Goal: Information Seeking & Learning: Find specific fact

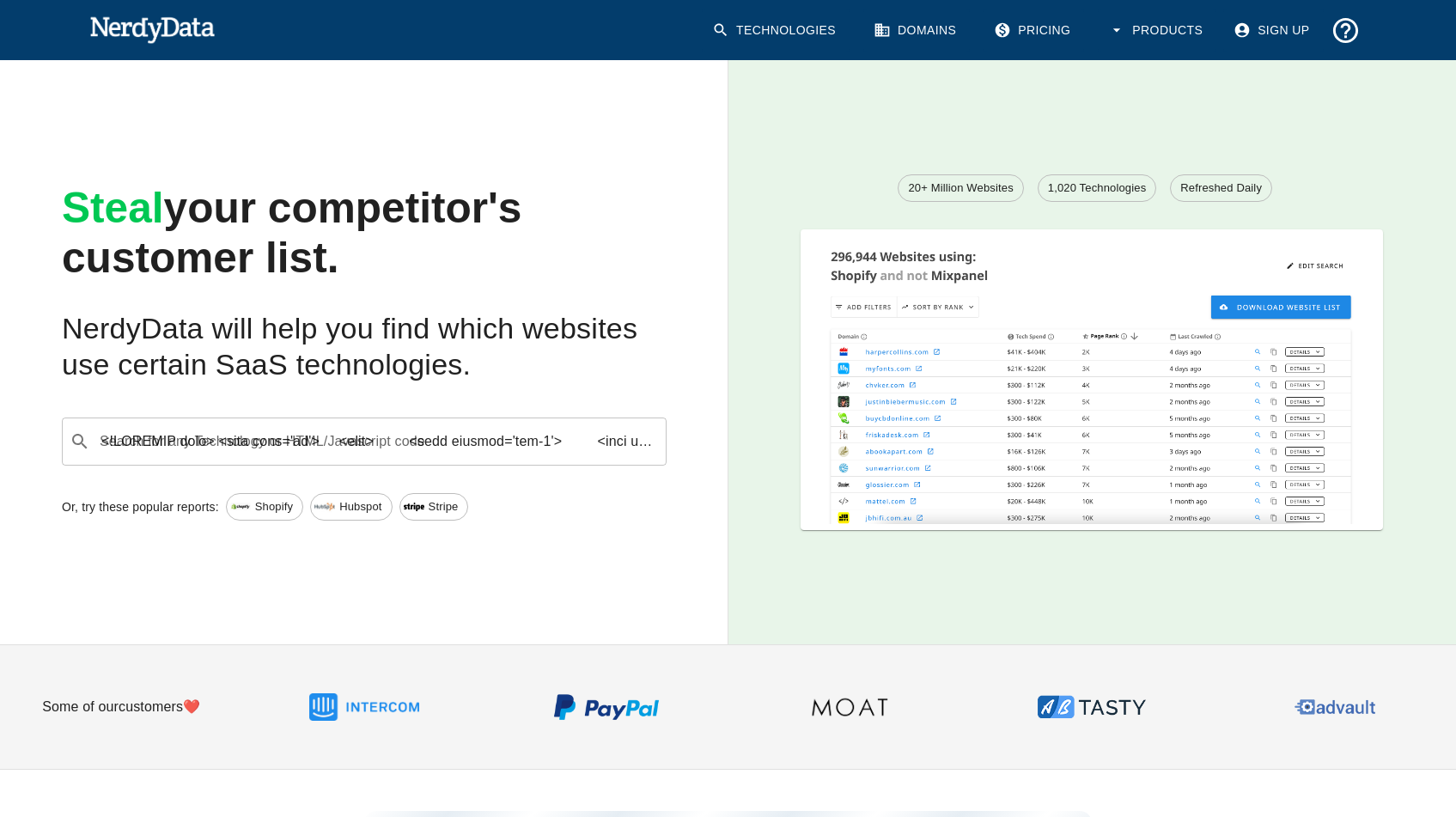
scroll to position [0, 43103]
type input "<!LOREMIP dolo> <sita cons='ad'> <elit> <sedd eiusmod='tem-5'> <inci utla='etdo…"
click at [340, 455] on input "Search for any Technology or HTML/Javascript code" at bounding box center [378, 441] width 561 height 32
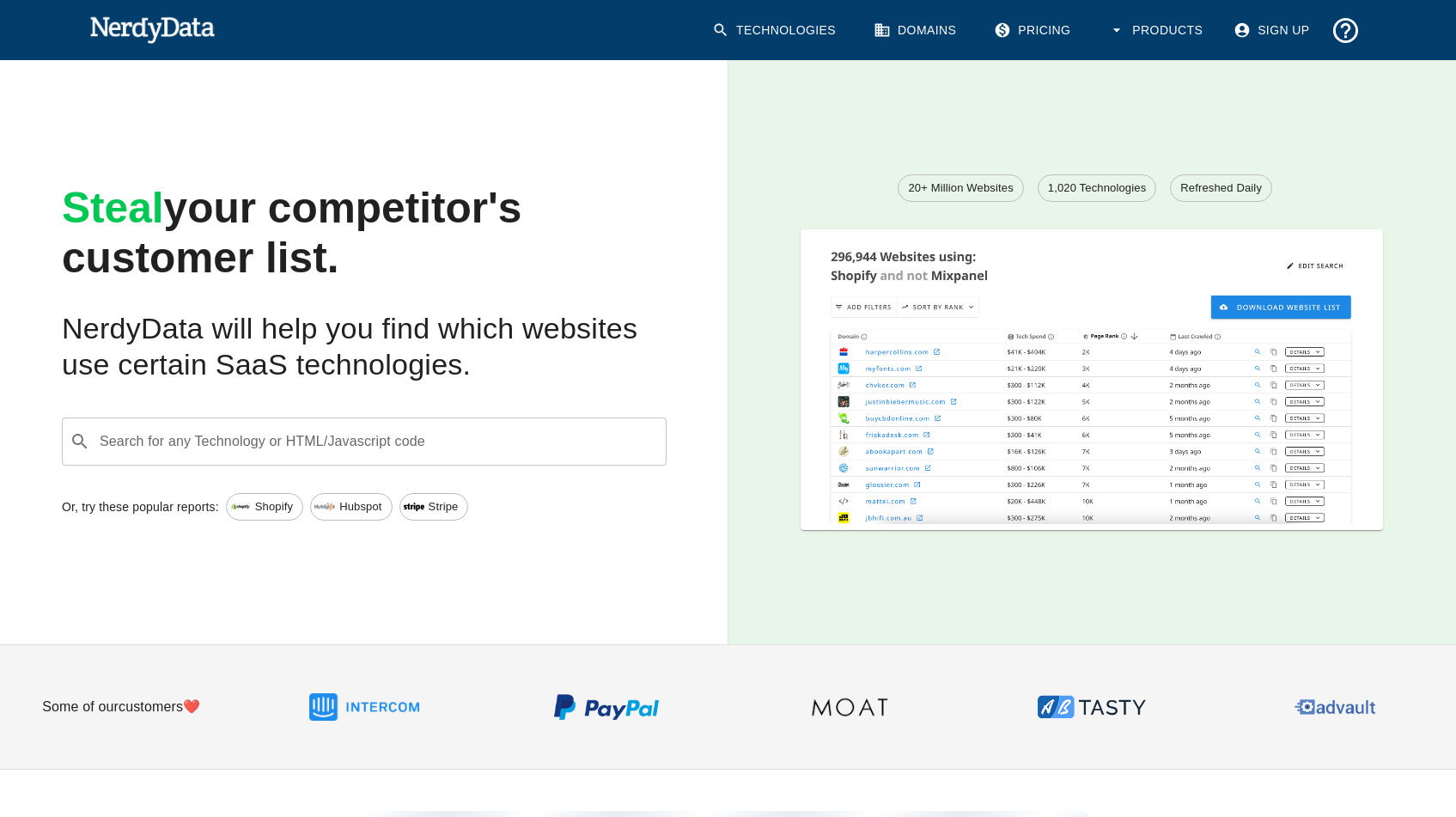
click at [75, 442] on icon at bounding box center [80, 442] width 20 height 20
type input "<!LOREMIP dolo> <sita cons='ad'> <elit> <sedd eiusmod='tem-5'> <inci utla='etdo…"
click at [496, 452] on input "Search for any Technology or HTML/Javascript code" at bounding box center [378, 441] width 561 height 32
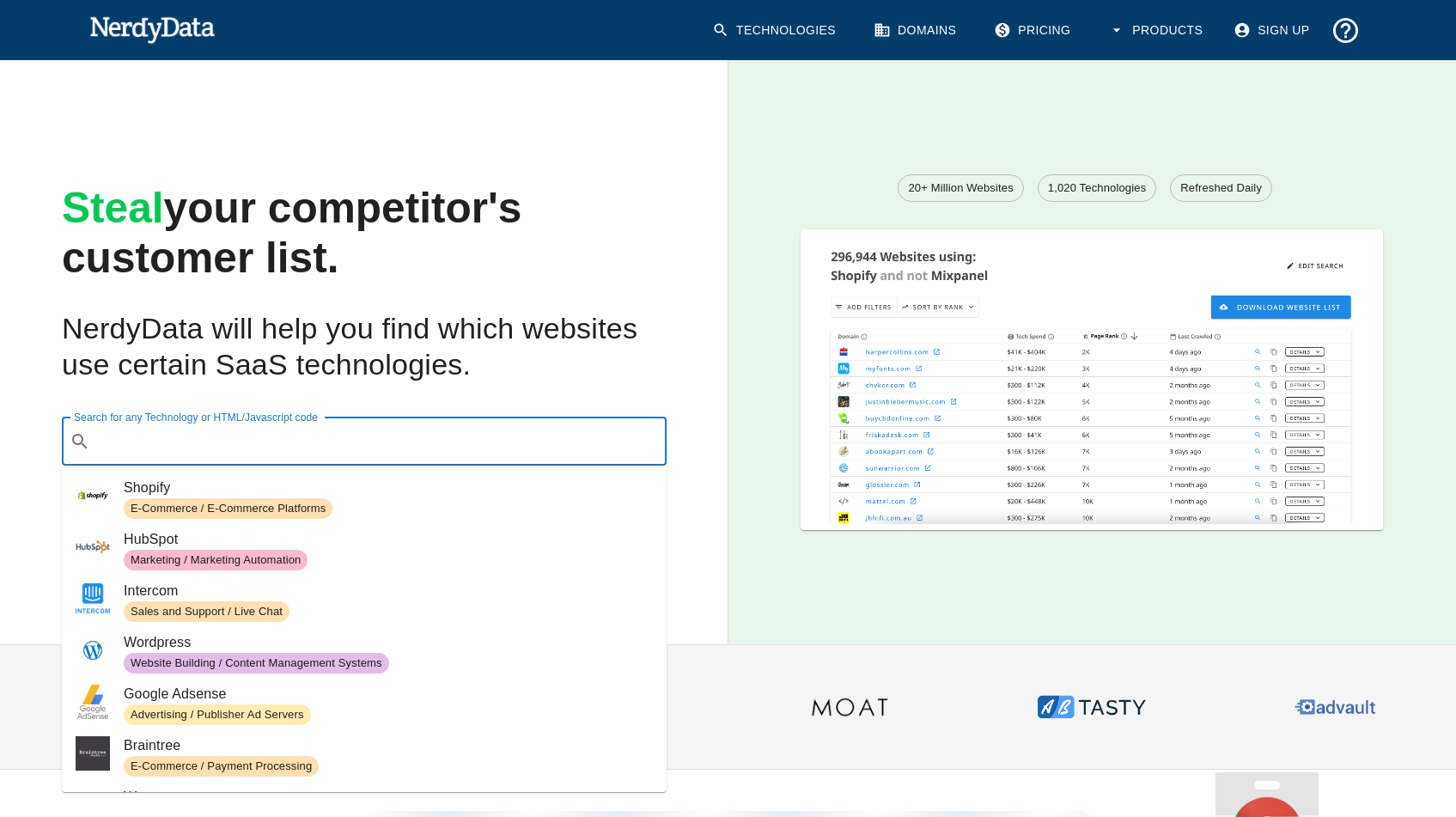
paste input "<!LOREMIP dolo> <sita cons='ad'> <elit> <sedd eiusmod='tem-5'> <inci utla='etdo…"
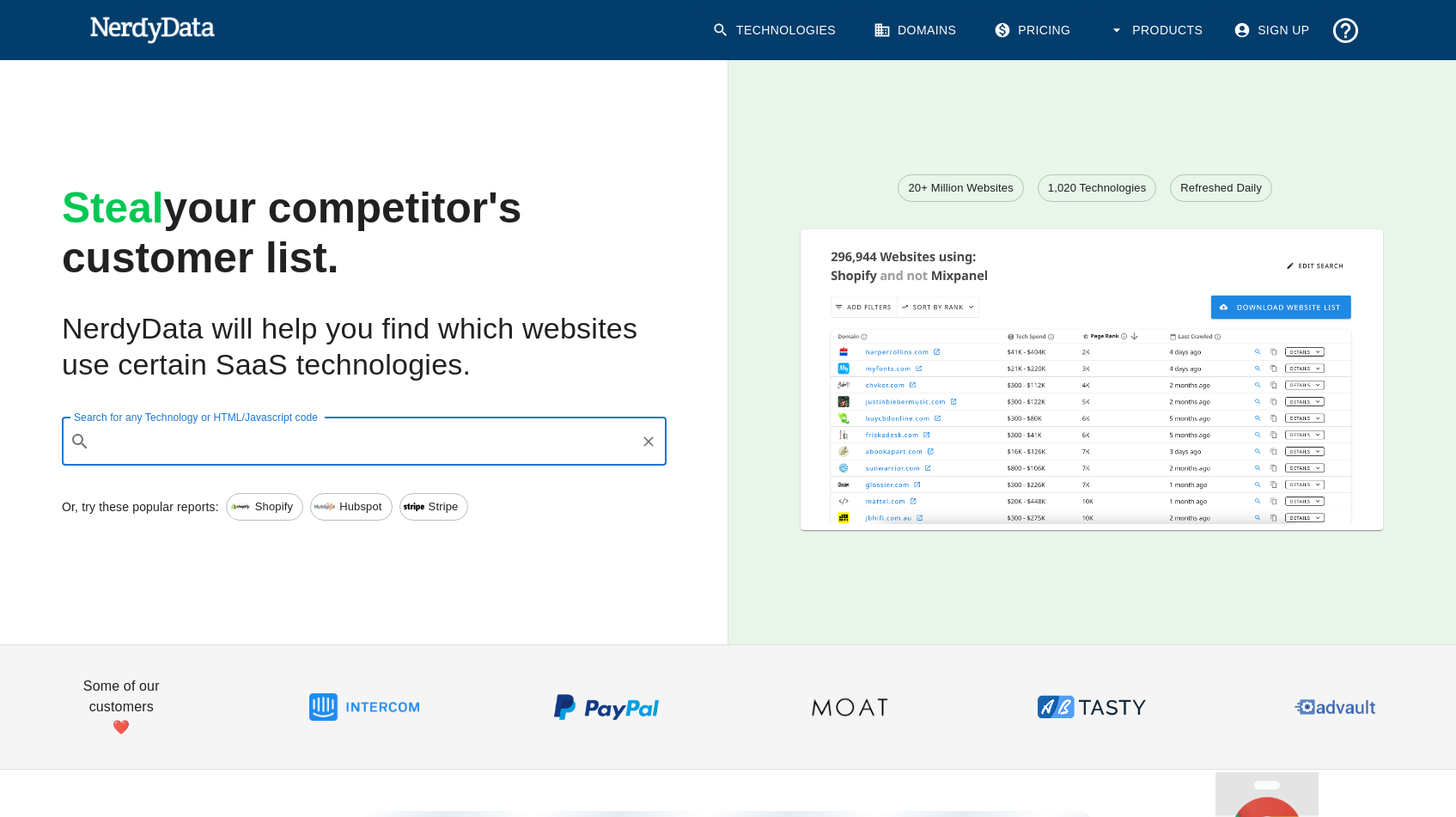
scroll to position [0, 43125]
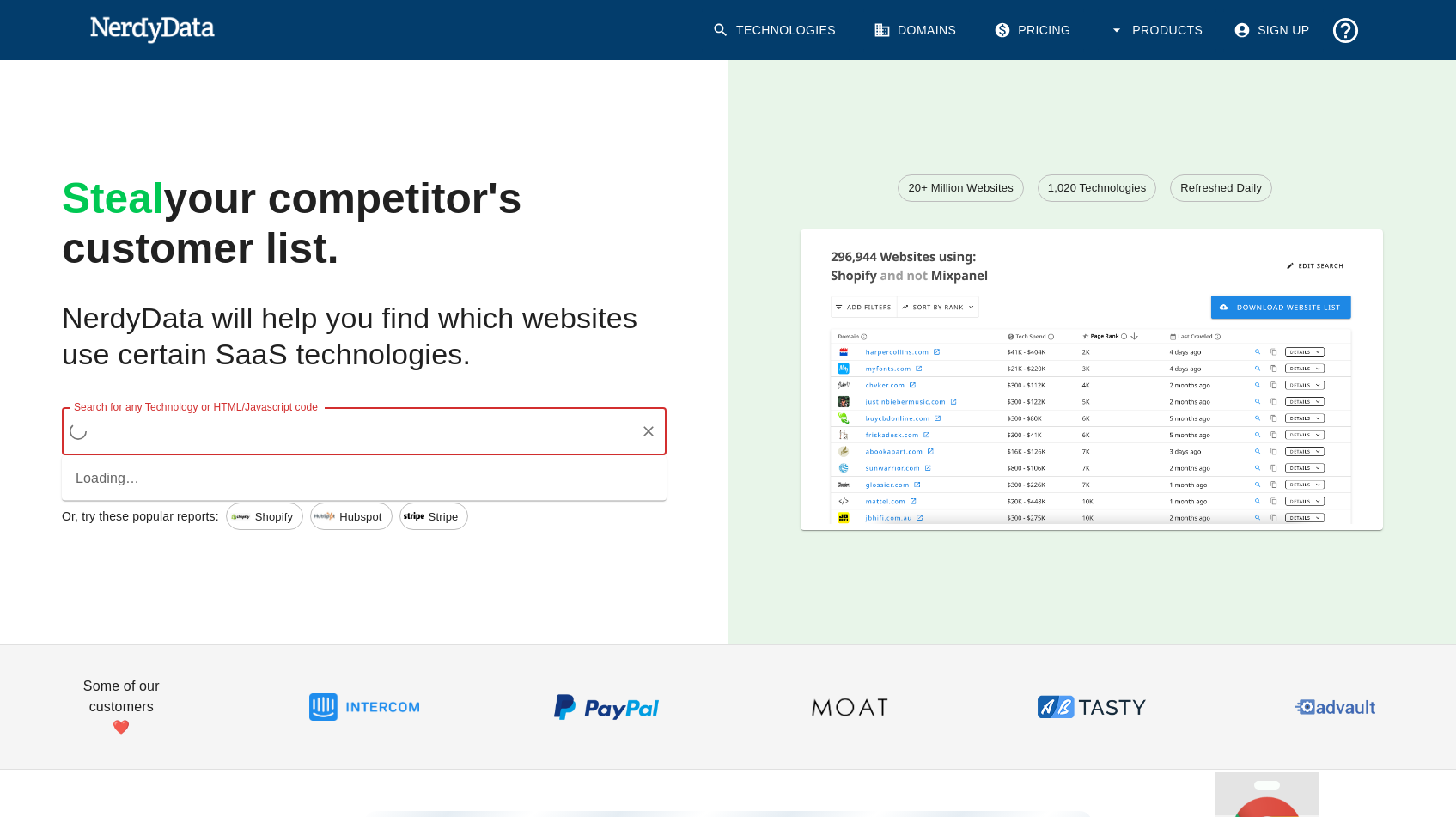
type input "<!LOREMIP dolo> <sita cons='ad'> <elit> <sedd eiusmod='tem-5'> <inci utla='etdo…"
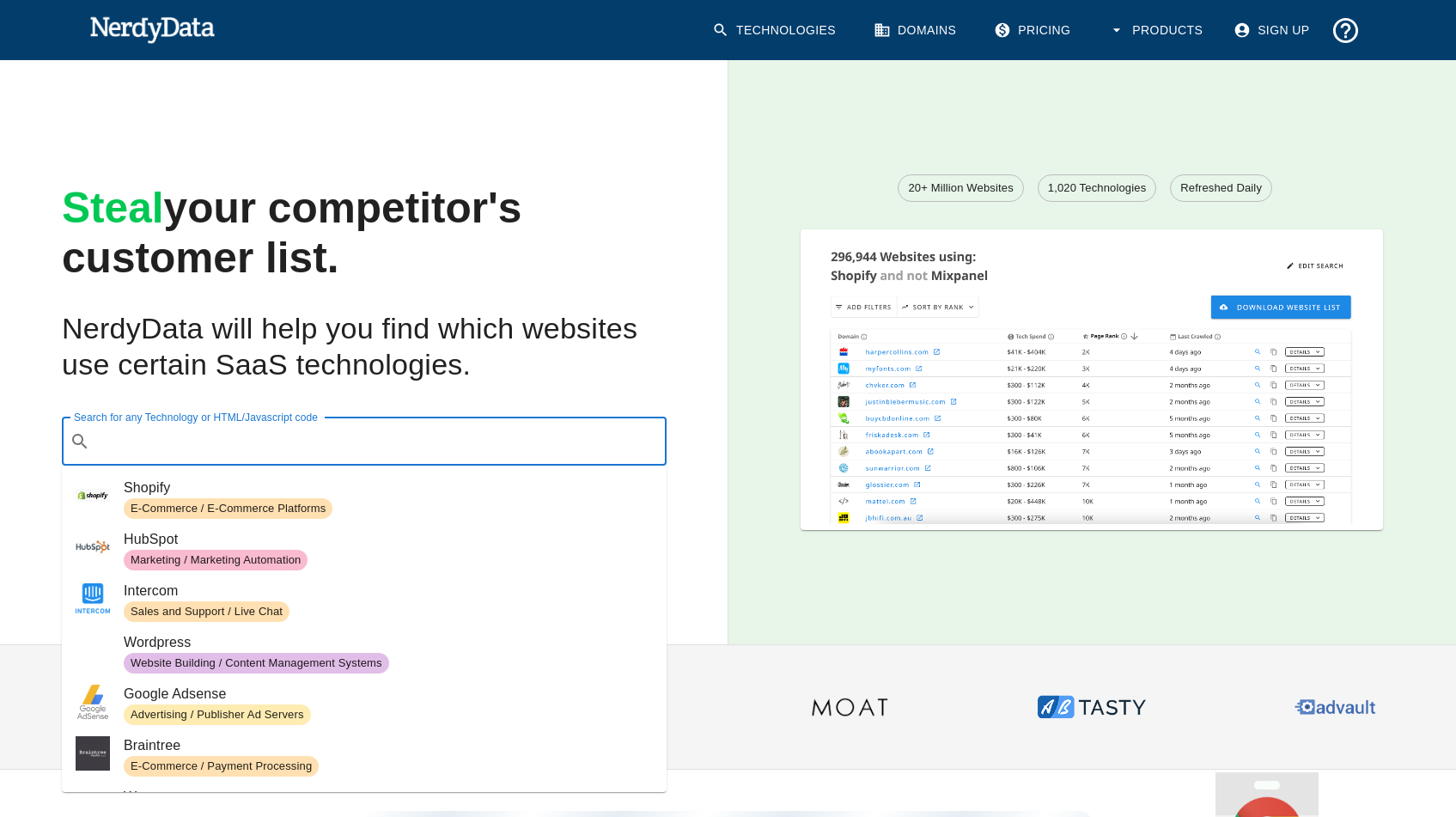
scroll to position [0, 0]
paste input "<!LOREMIP dolo> <sita cons='ad'> <elit> <sedd eiusmod='tem-5'> <inci utla='etdo…"
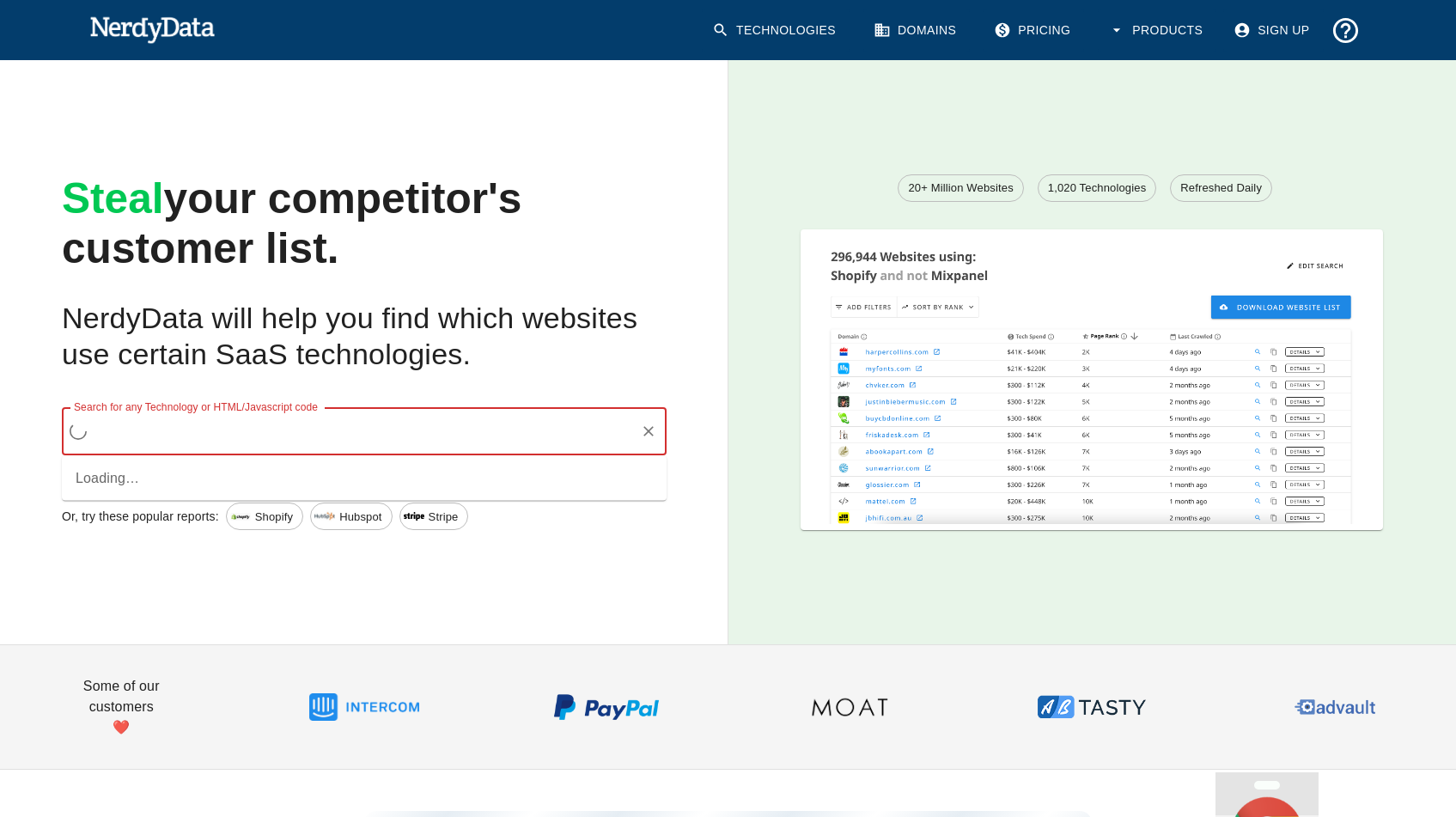
scroll to position [0, 43125]
type input "<!LOREMIP dolo> <sita cons='ad'> <elit> <sedd eiusmod='tem-5'> <inci utla='etdo…"
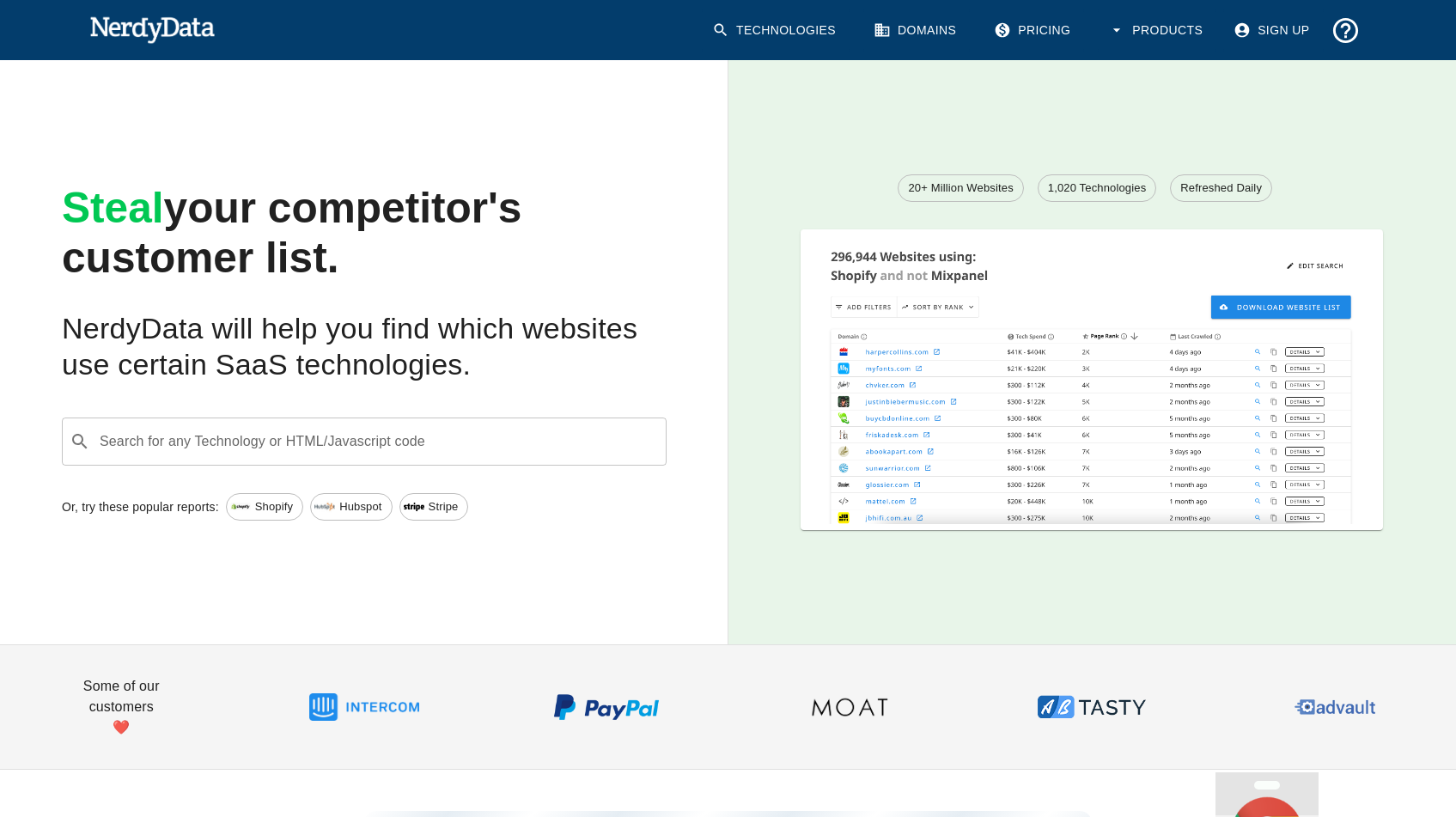
scroll to position [0, 0]
